Goal: Check status: Check status

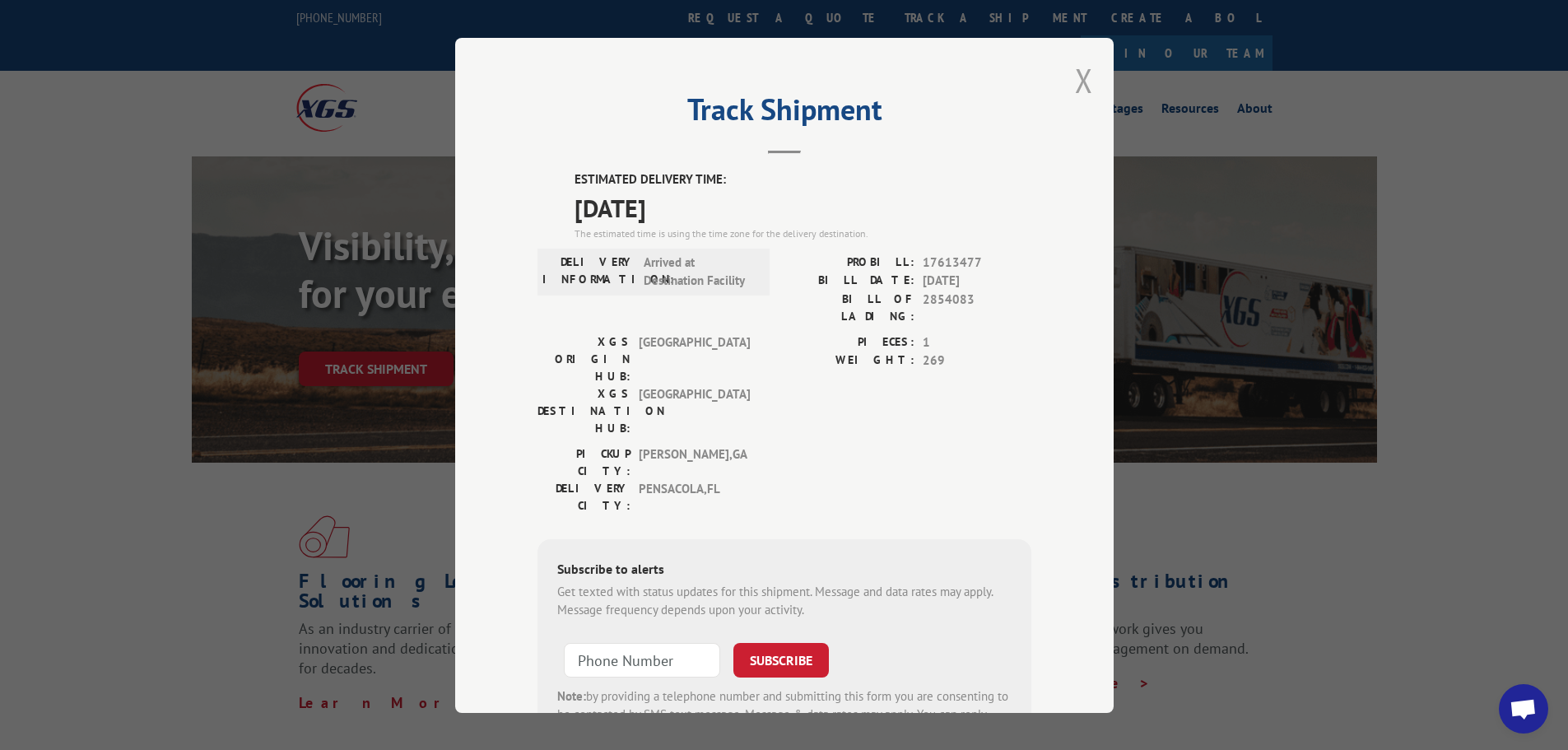
click at [1080, 75] on button "Close modal" at bounding box center [1084, 80] width 18 height 44
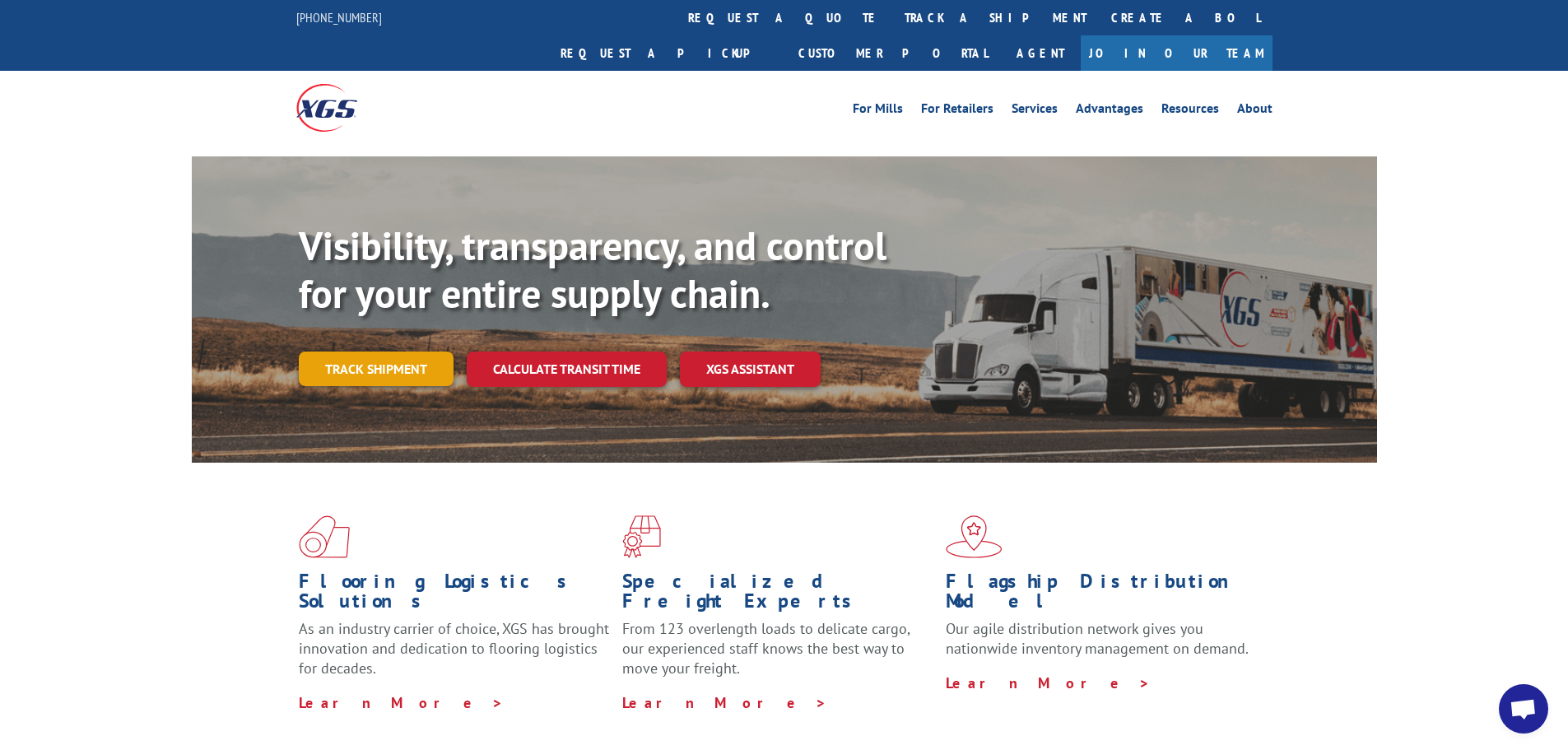
click at [415, 351] on link "Track shipment" at bounding box center [377, 369] width 155 height 35
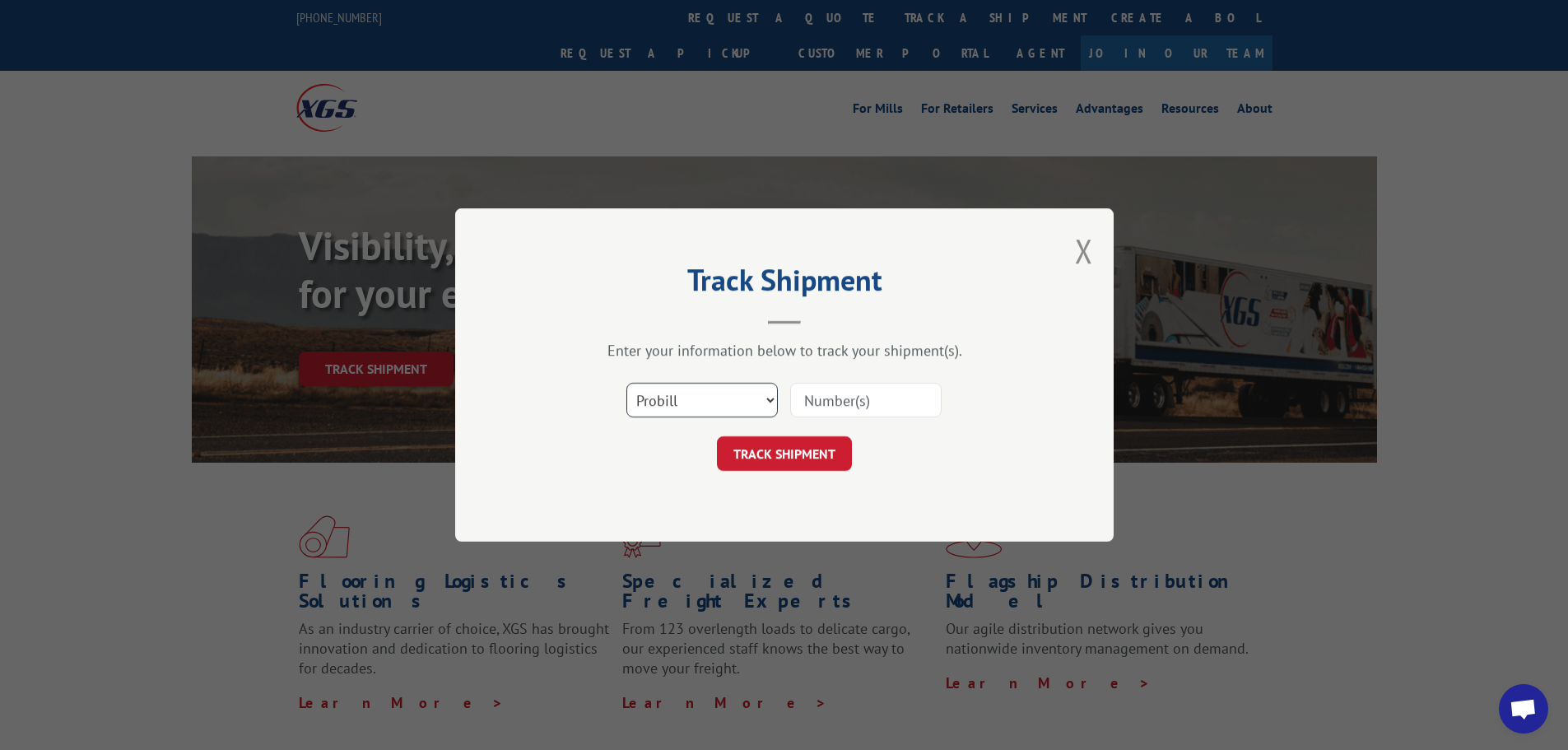
click at [736, 403] on select "Select category... Probill BOL PO" at bounding box center [702, 401] width 151 height 35
select select "po"
click at [627, 383] on select "Select category... Probill BOL PO" at bounding box center [702, 401] width 151 height 35
click at [880, 392] on input at bounding box center [866, 401] width 151 height 35
paste input "296045375"
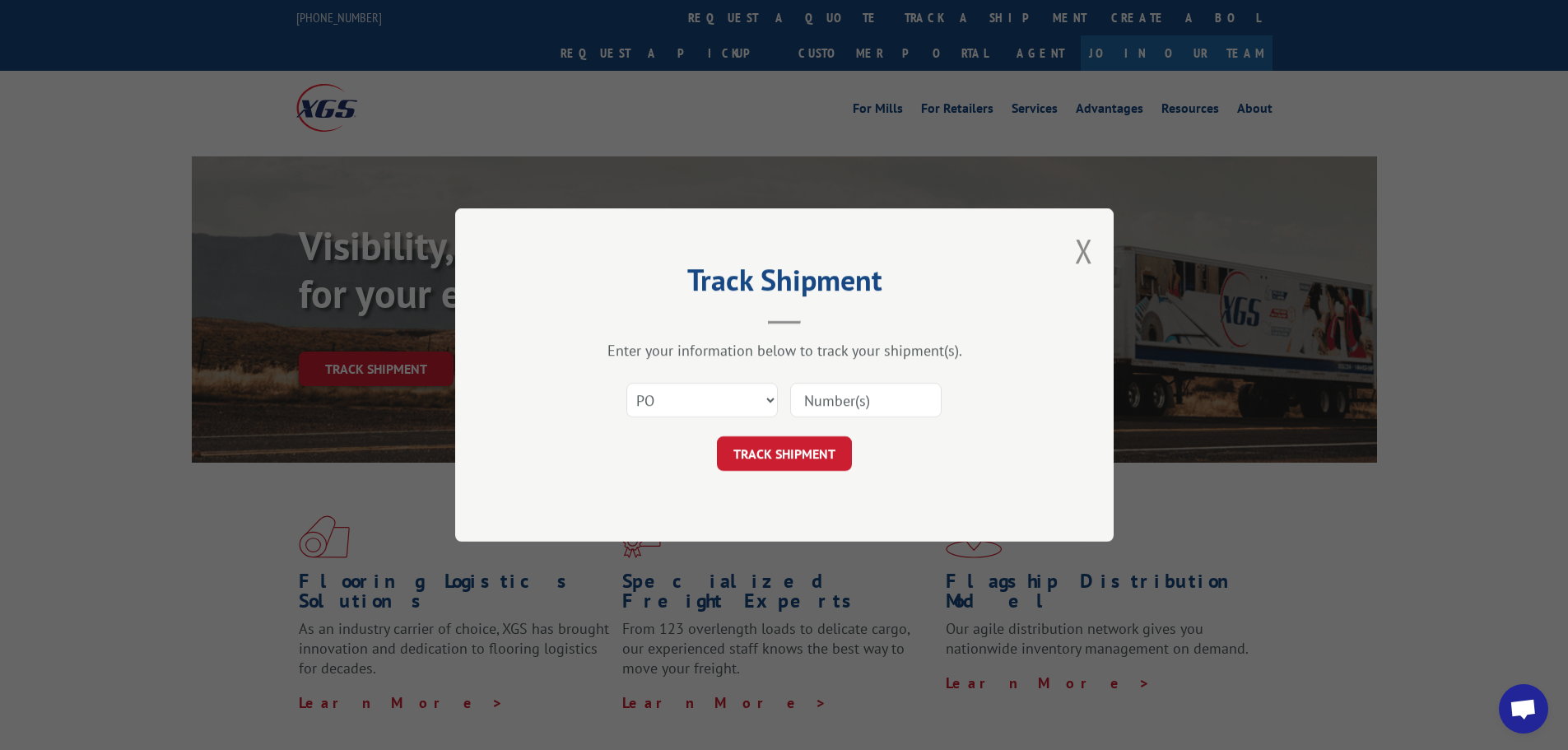
type input "296045375"
click button "TRACK SHIPMENT" at bounding box center [784, 453] width 135 height 35
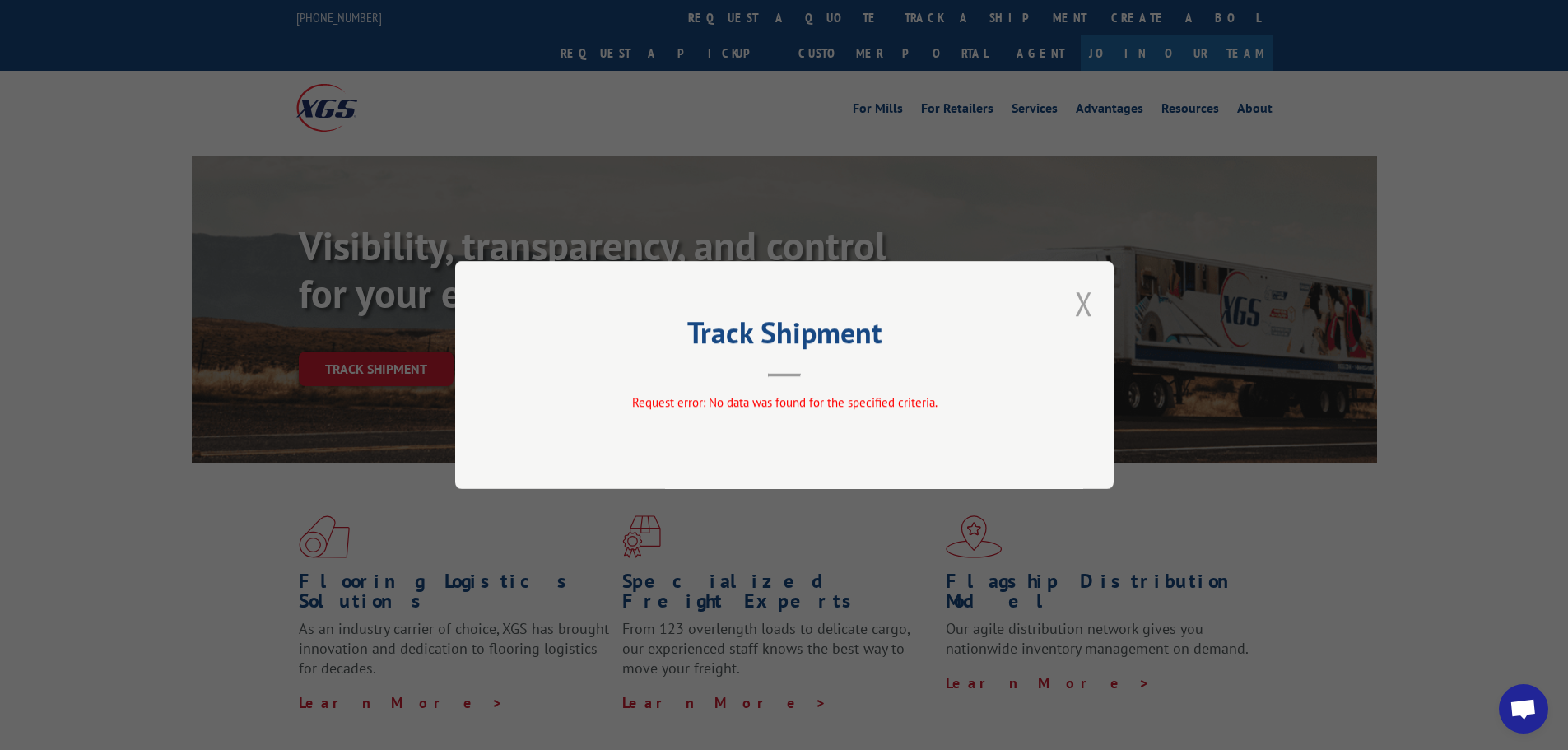
click at [1086, 310] on button "Close modal" at bounding box center [1084, 304] width 18 height 44
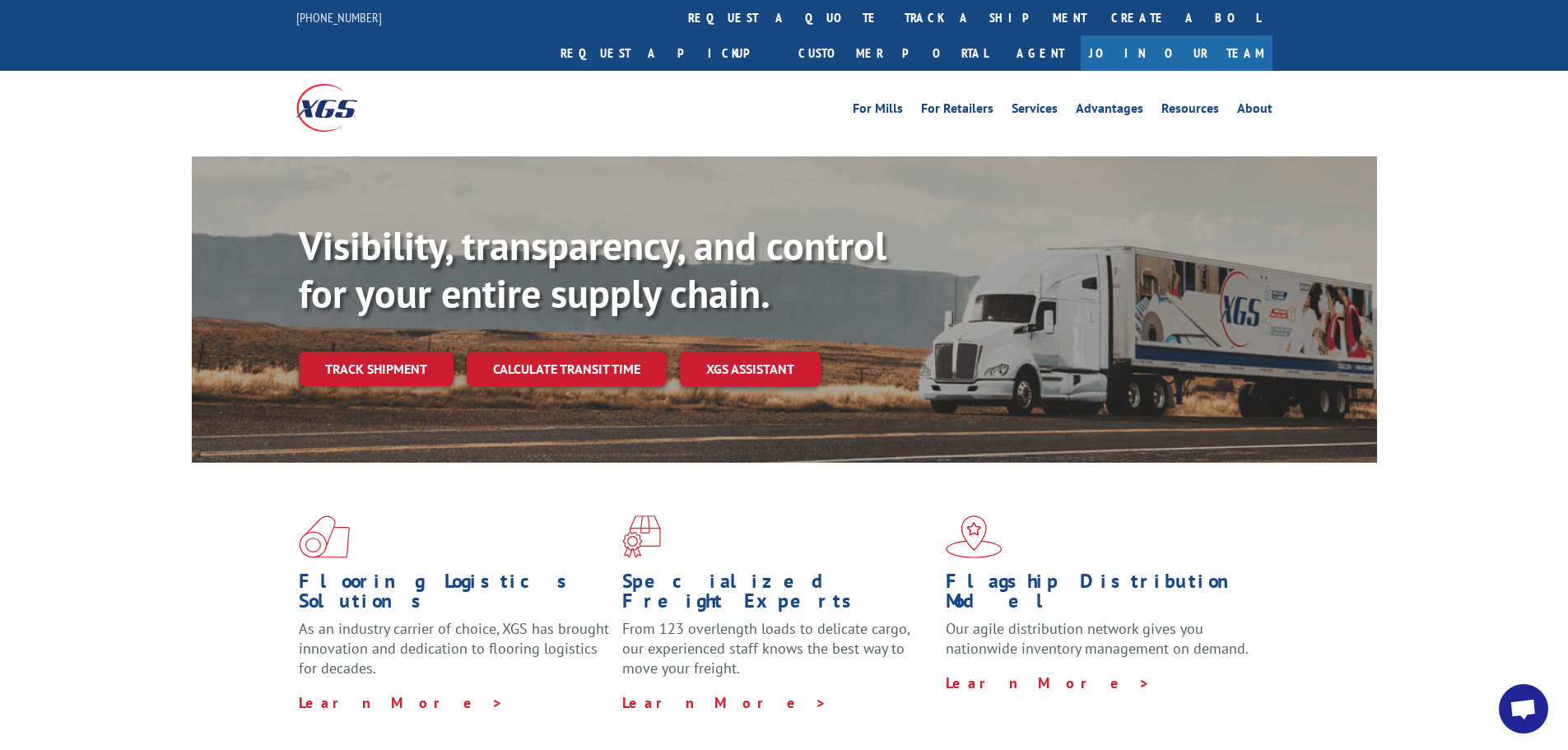
click at [435, 351] on link "Track shipment" at bounding box center [377, 369] width 155 height 35
